Goal: Transaction & Acquisition: Register for event/course

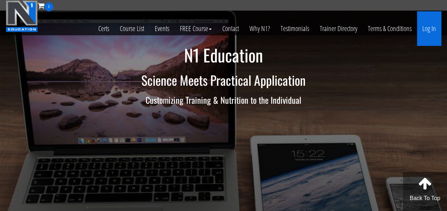
click at [432, 31] on link "Log In" at bounding box center [429, 28] width 24 height 35
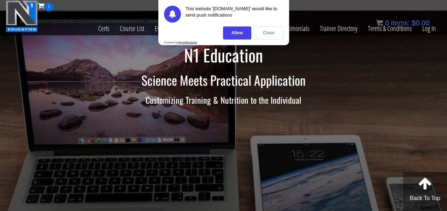
click at [271, 30] on div "Close" at bounding box center [268, 33] width 29 height 13
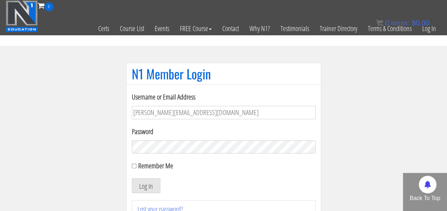
type input "sammy@shapedbysammy.co.uk"
click at [132, 178] on button "Log In" at bounding box center [146, 185] width 29 height 15
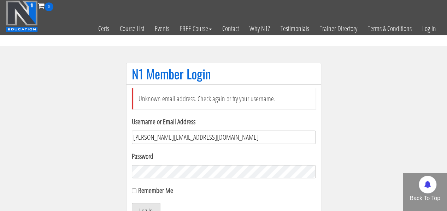
drag, startPoint x: 231, startPoint y: 135, endPoint x: 102, endPoint y: 108, distance: 131.1
click at [102, 108] on section "N1 Member Login Unknown email address. Check again or try your username. Userna…" at bounding box center [223, 158] width 447 height 225
type input "[PERSON_NAME][EMAIL_ADDRESS][DOMAIN_NAME]"
click at [132, 203] on button "Log In" at bounding box center [146, 210] width 29 height 15
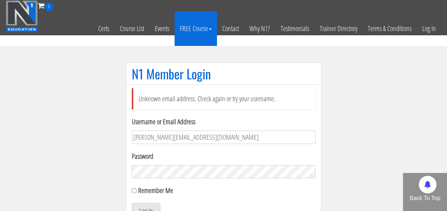
click at [194, 33] on link "FREE Course" at bounding box center [196, 28] width 42 height 35
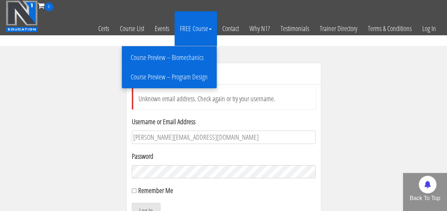
click at [194, 77] on link "Course Preview – Program Design" at bounding box center [169, 77] width 91 height 12
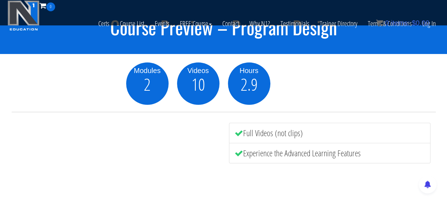
scroll to position [160, 0]
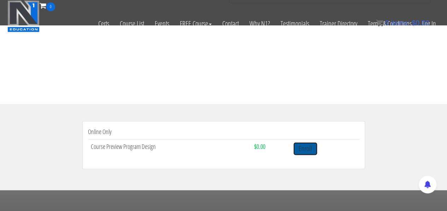
click at [308, 151] on link "Enroll" at bounding box center [305, 148] width 24 height 13
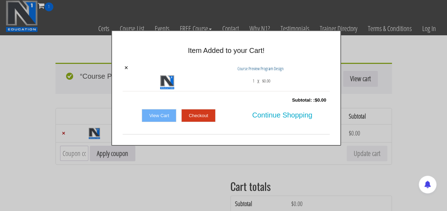
click at [202, 111] on link "Checkout" at bounding box center [198, 115] width 34 height 13
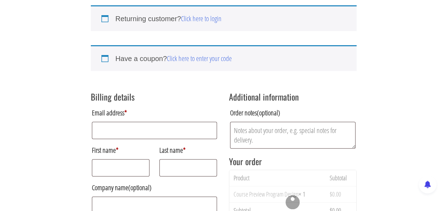
scroll to position [58, 0]
click at [163, 136] on input "Email address *" at bounding box center [154, 130] width 125 height 17
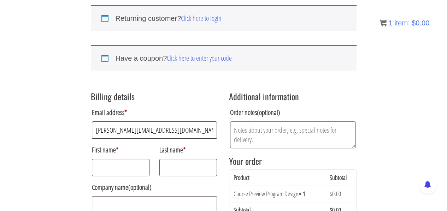
type input "[PERSON_NAME][EMAIL_ADDRESS][DOMAIN_NAME]"
click at [118, 171] on input "First name *" at bounding box center [121, 167] width 58 height 17
type input "[PERSON_NAME]"
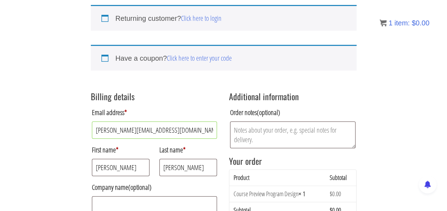
type input "[STREET_ADDRESS][PERSON_NAME]"
type input "Flat 3105"
type input "[GEOGRAPHIC_DATA]"
type input "M15 4ZJ"
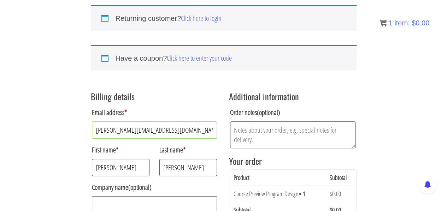
type input "[PHONE_NUMBER]"
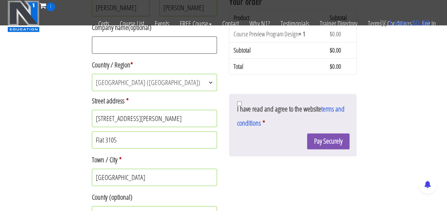
scroll to position [169, 0]
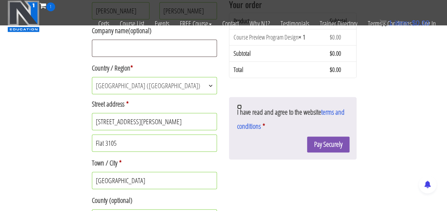
click at [237, 105] on input "I have read and agree to the website terms and conditions *" at bounding box center [239, 107] width 5 height 5
checkbox input "true"
click at [315, 143] on button "Pay Securely" at bounding box center [328, 145] width 42 height 16
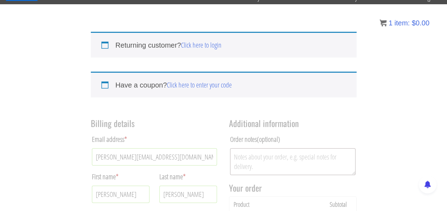
scroll to position [31, 0]
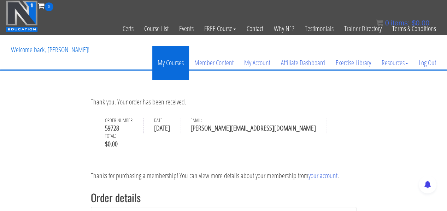
click at [175, 63] on link "My Courses" at bounding box center [170, 63] width 37 height 34
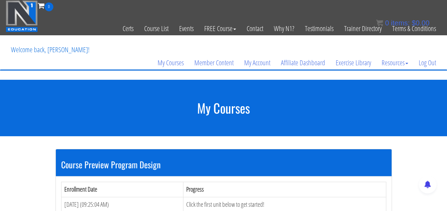
scroll to position [90, 0]
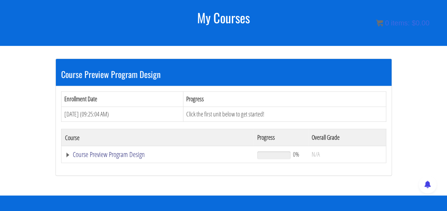
click at [125, 155] on link "Course Preview Program Design" at bounding box center [157, 154] width 185 height 7
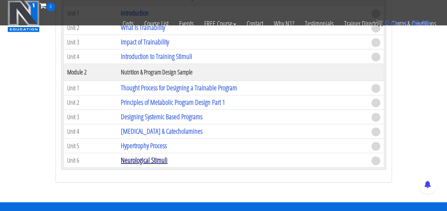
scroll to position [220, 0]
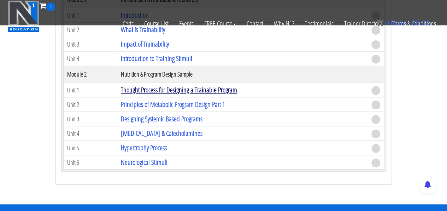
click at [170, 85] on link "Thought Process for Designing a Trainable Program" at bounding box center [179, 90] width 116 height 10
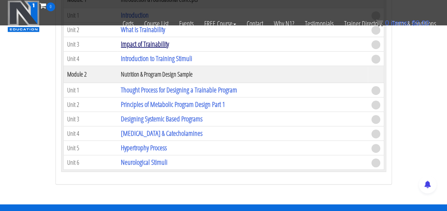
click at [156, 43] on link "Impact of Trainability" at bounding box center [145, 44] width 48 height 10
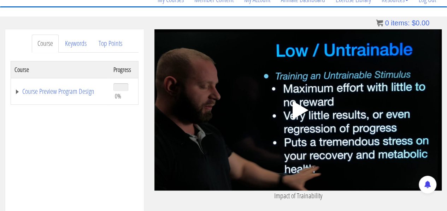
scroll to position [75, 0]
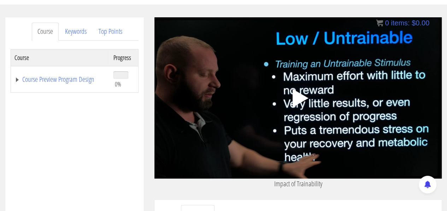
click at [277, 114] on icon ".fp-color-play{opacity:0.65;}.controlbutton{fill:#fff;}" at bounding box center [298, 98] width 45 height 45
